Goal: Transaction & Acquisition: Purchase product/service

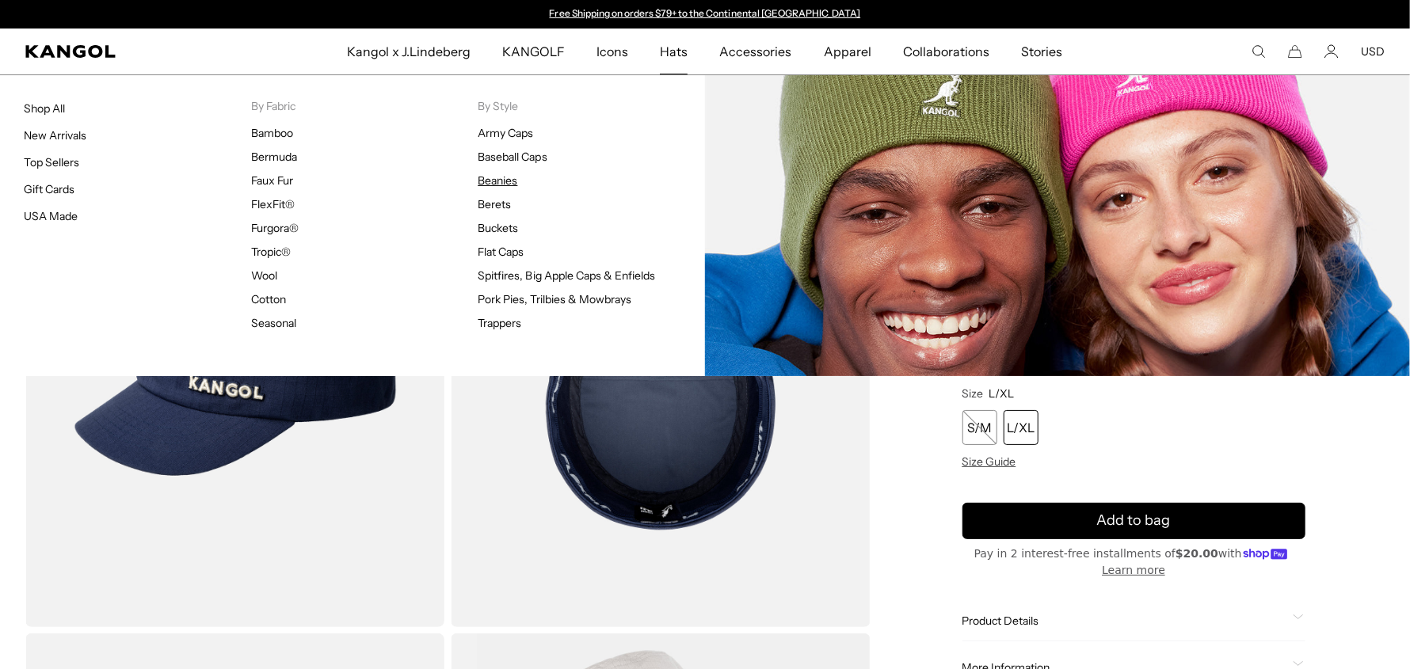
click at [498, 177] on link "Beanies" at bounding box center [498, 181] width 40 height 14
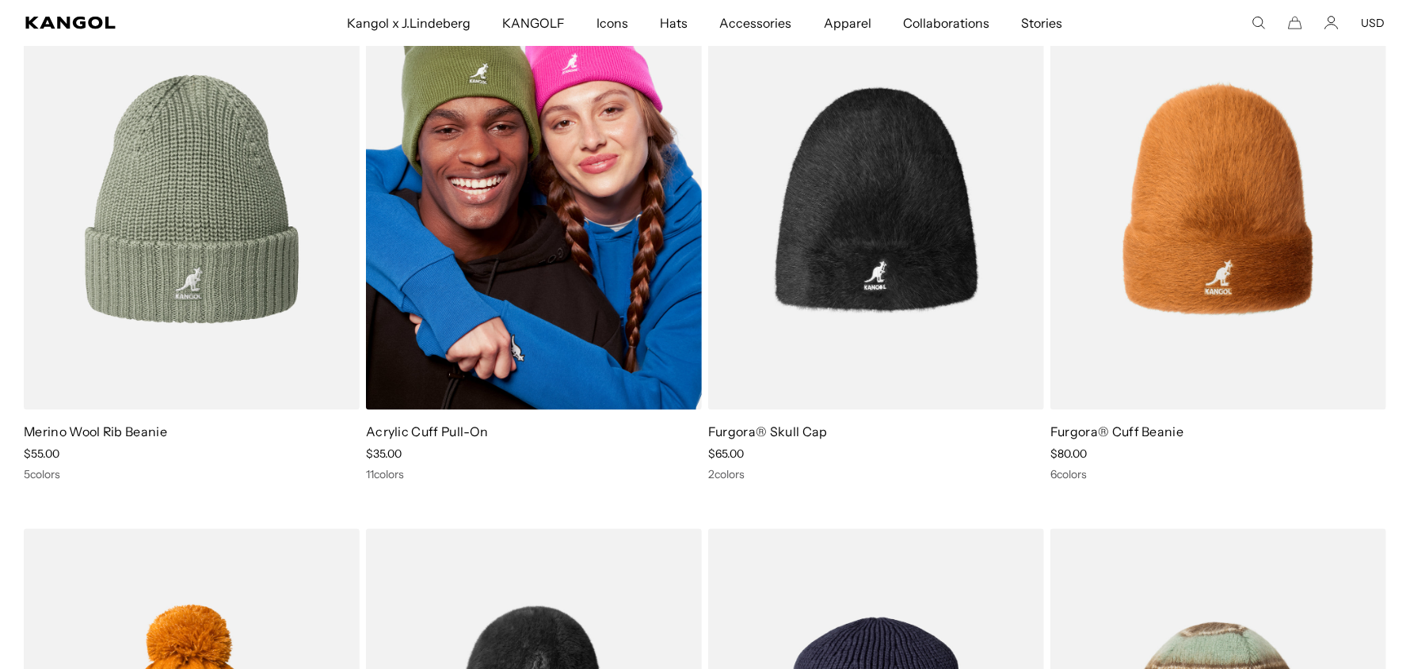
click at [578, 319] on img at bounding box center [534, 199] width 336 height 421
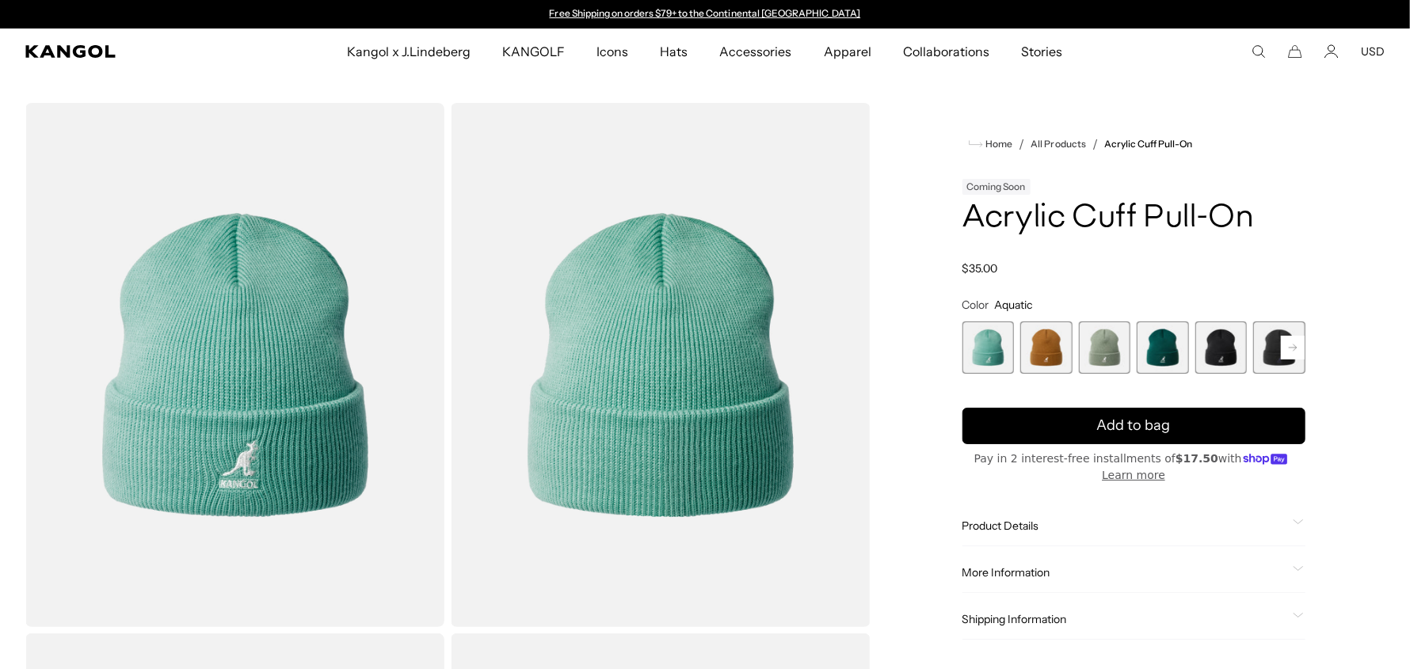
click at [1045, 349] on span "2 of 13" at bounding box center [1046, 348] width 52 height 52
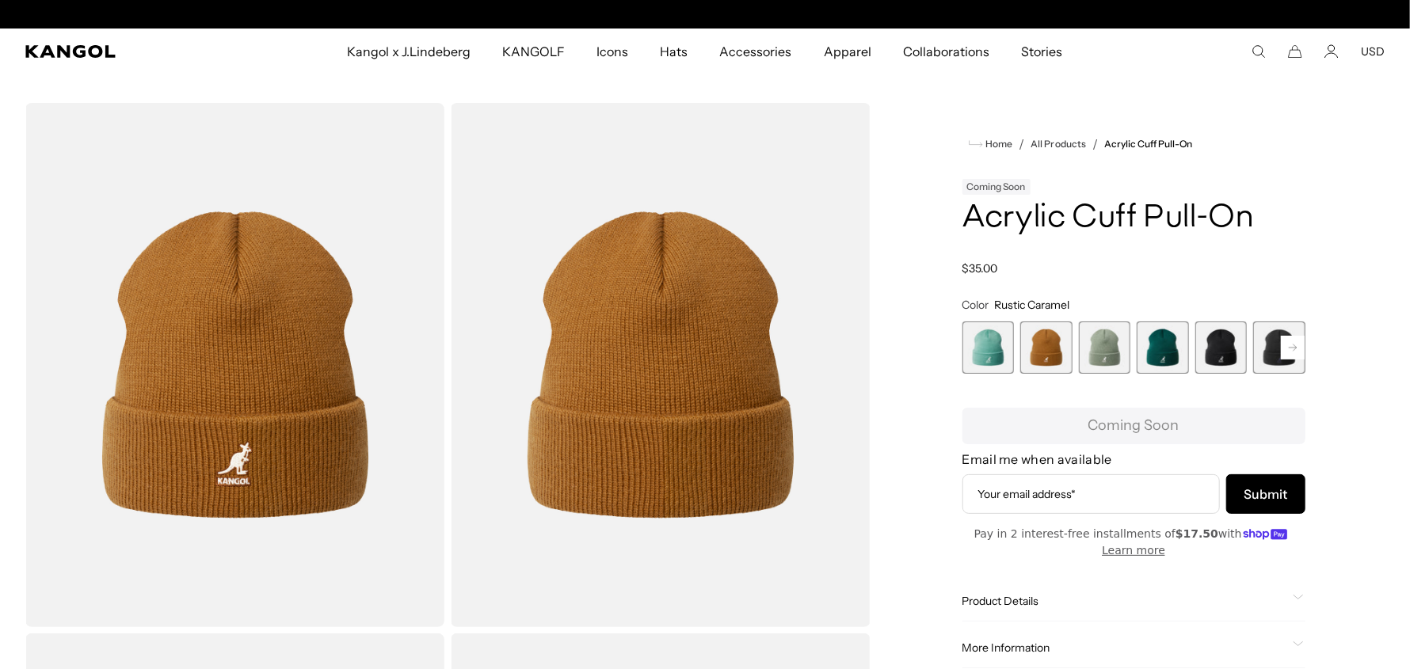
scroll to position [0, 326]
click at [1220, 346] on span "5 of 13" at bounding box center [1222, 348] width 52 height 52
